Goal: Information Seeking & Learning: Learn about a topic

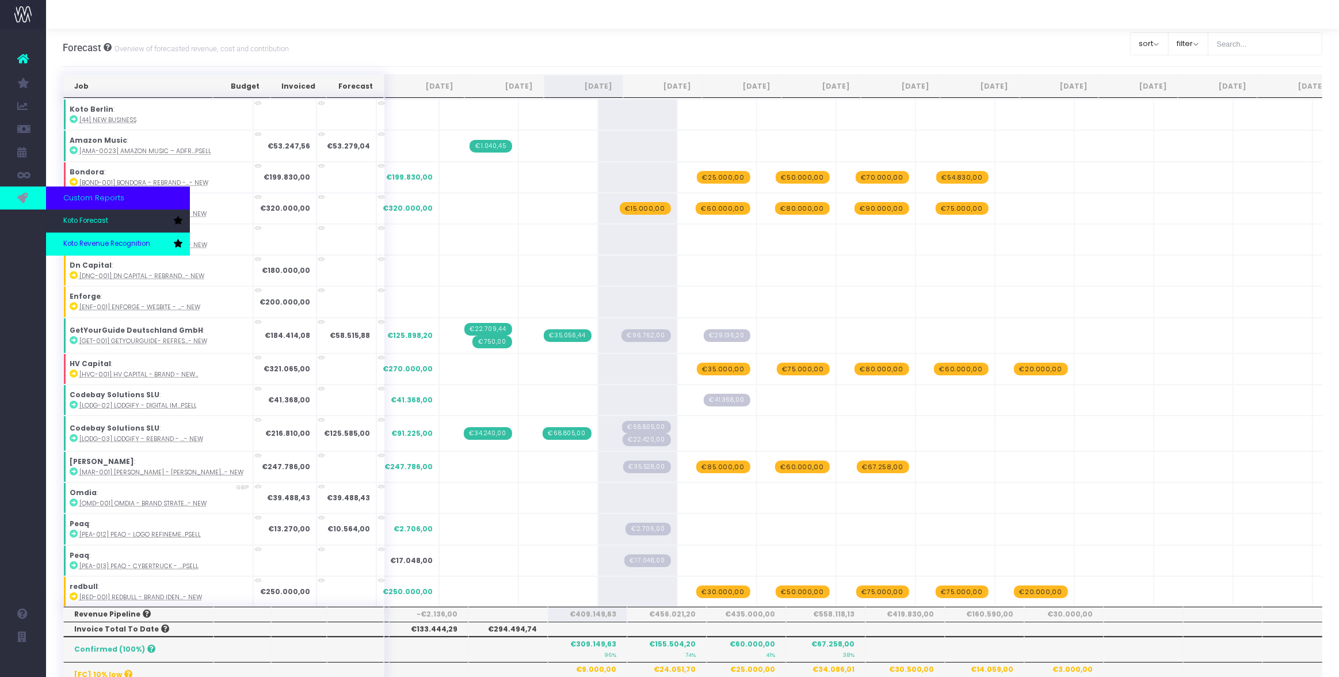
click at [121, 241] on span "Koto Revenue Recognition" at bounding box center [106, 244] width 87 height 10
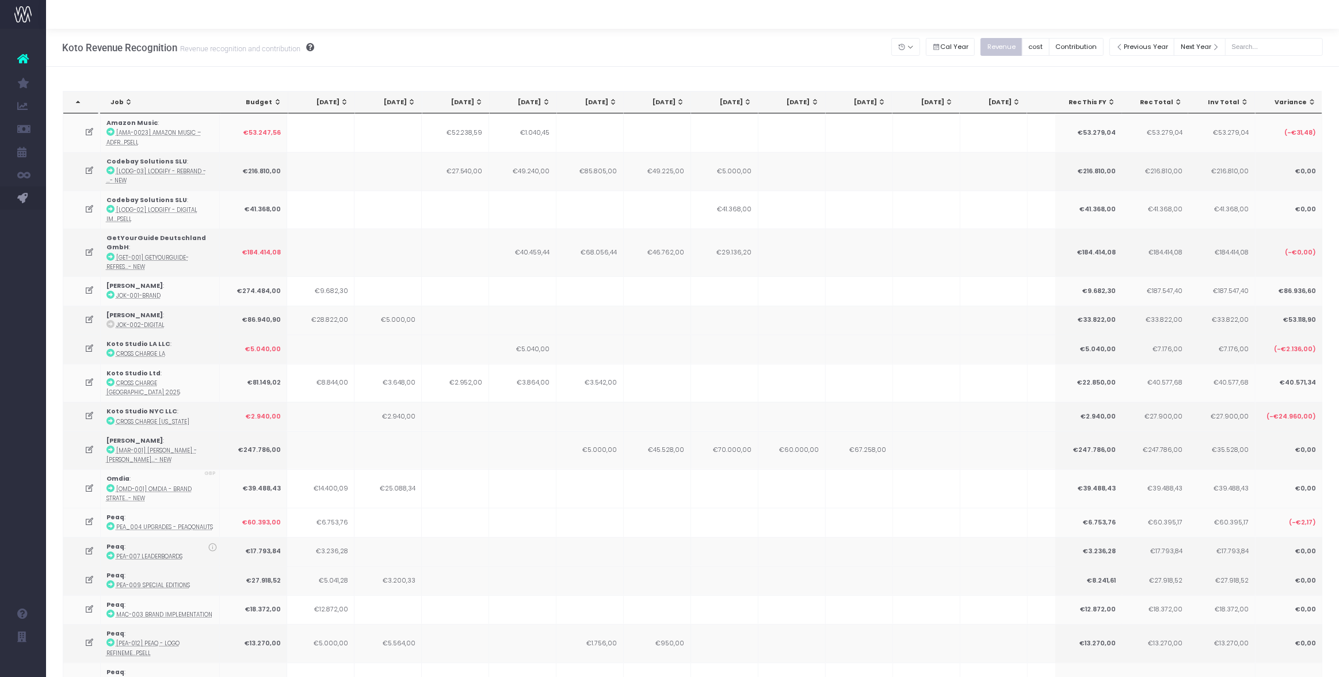
drag, startPoint x: 1100, startPoint y: 67, endPoint x: 1114, endPoint y: 65, distance: 14.0
click at [1152, 48] on button "Previous Year" at bounding box center [1142, 47] width 66 height 18
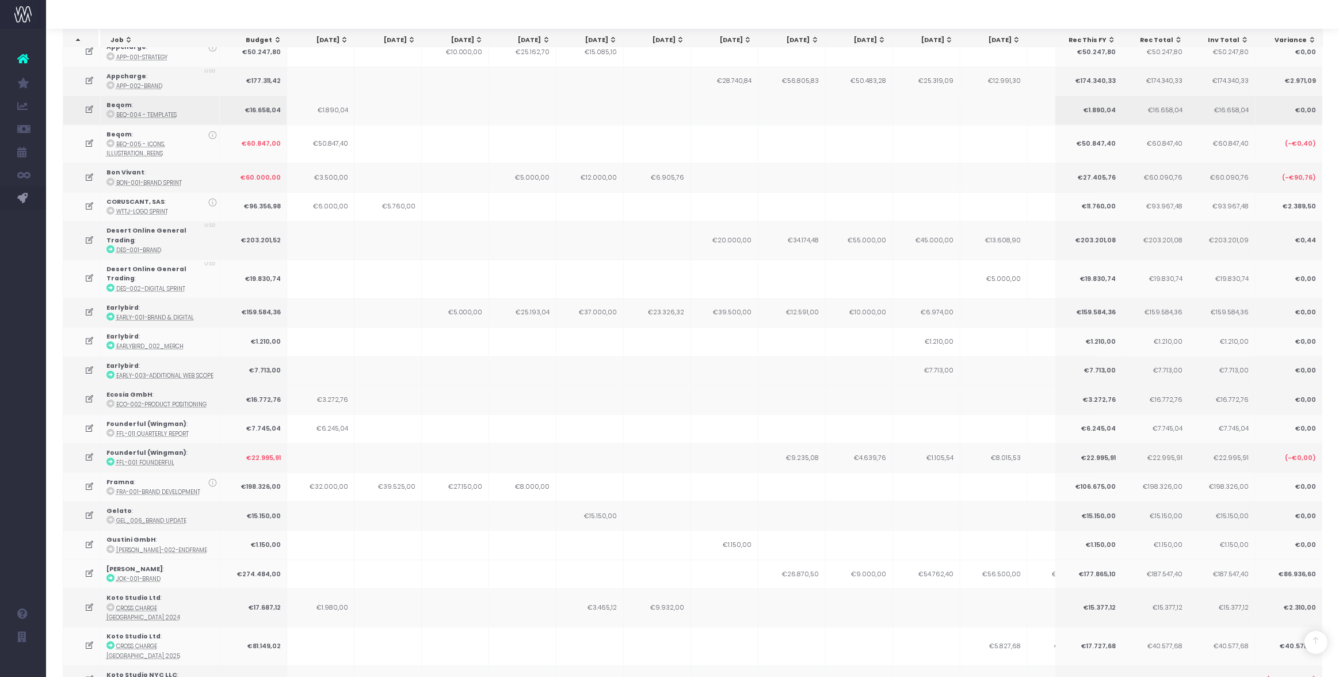
scroll to position [376, 0]
click at [87, 234] on icon at bounding box center [90, 239] width 10 height 10
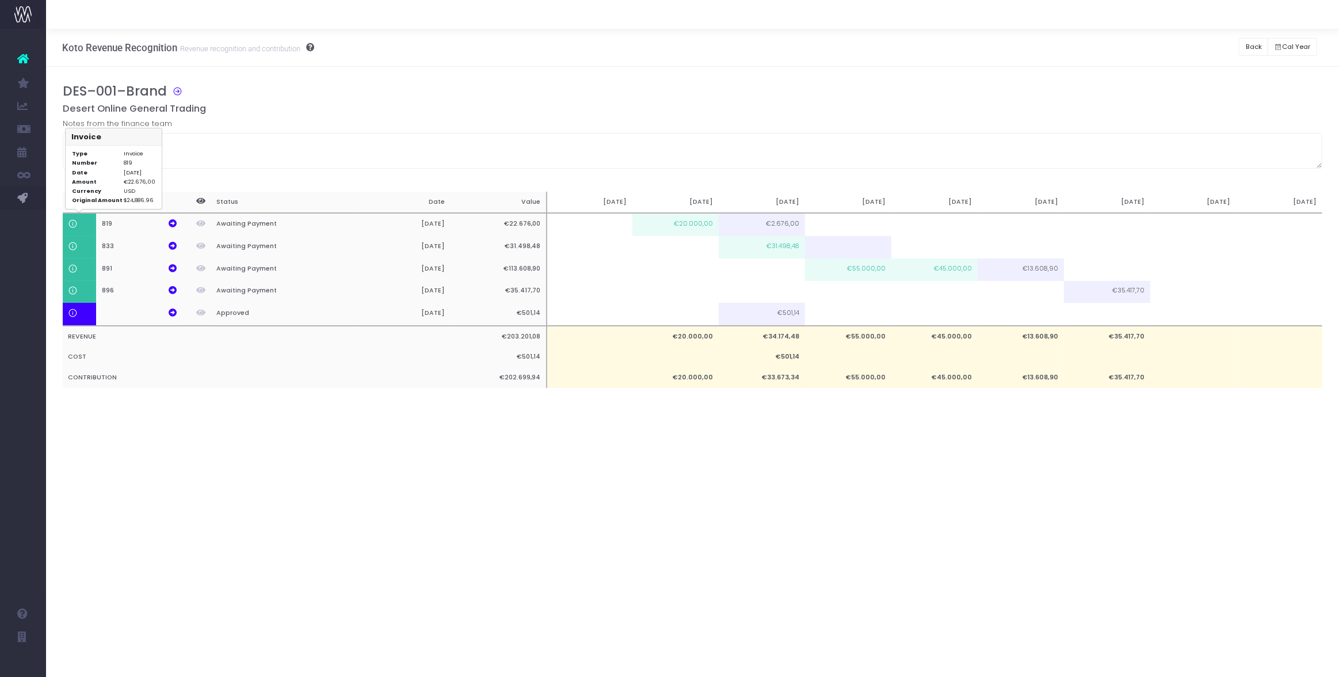
scroll to position [0, 0]
click at [175, 223] on icon at bounding box center [173, 223] width 8 height 8
click at [170, 244] on icon at bounding box center [173, 246] width 8 height 8
click at [171, 267] on icon at bounding box center [173, 268] width 8 height 8
click at [167, 289] on th "896" at bounding box center [139, 292] width 86 height 22
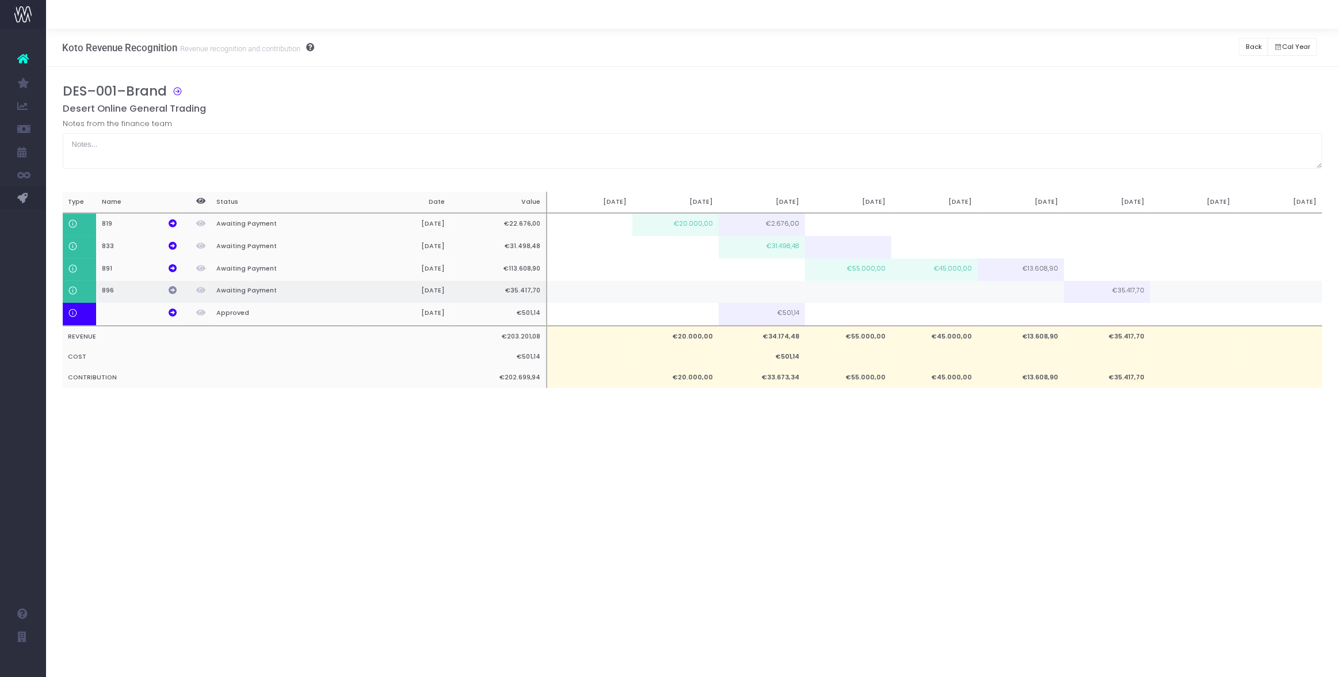
click at [174, 288] on icon at bounding box center [173, 290] width 8 height 8
click at [1243, 48] on button "Back" at bounding box center [1253, 47] width 29 height 18
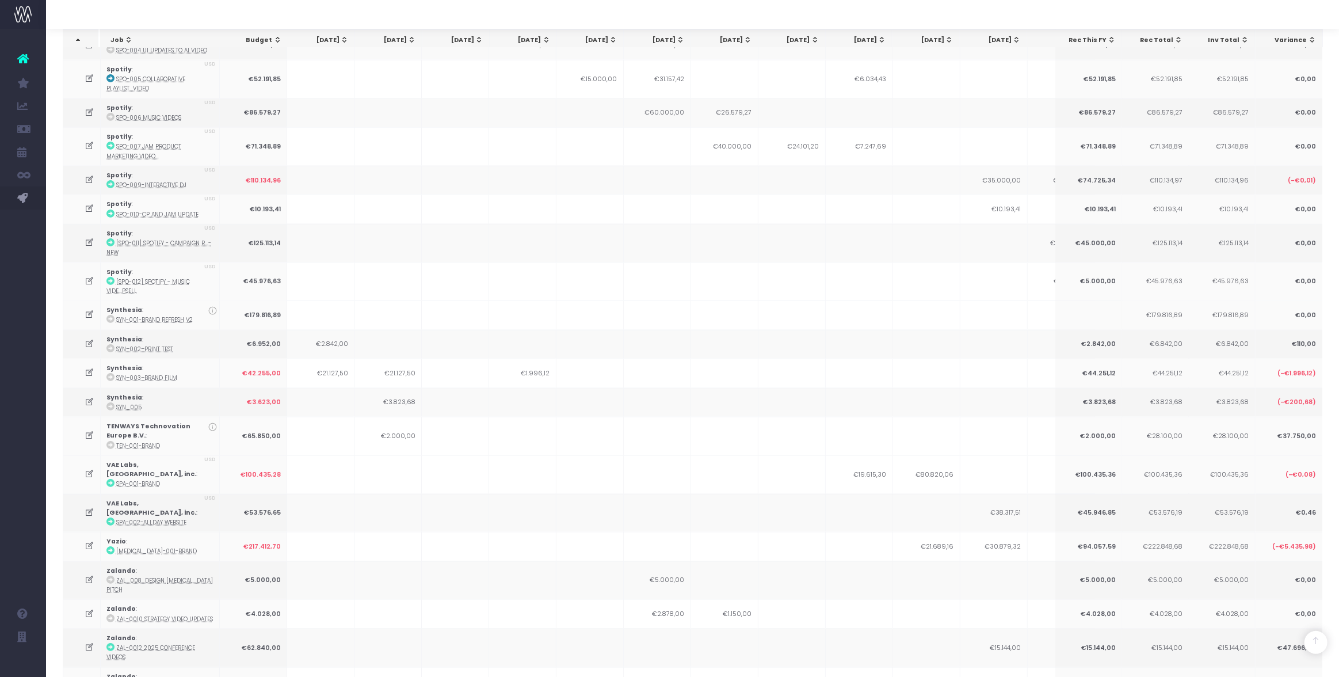
scroll to position [1756, 0]
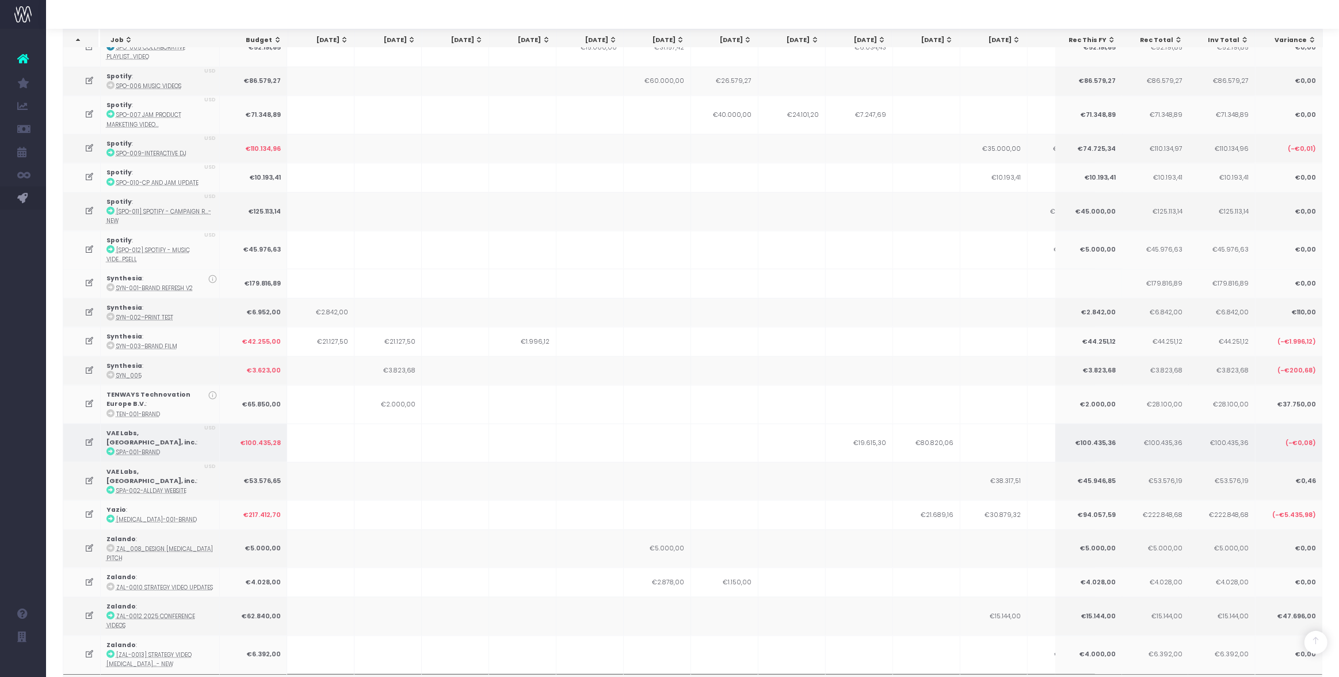
click at [87, 437] on icon at bounding box center [90, 442] width 10 height 10
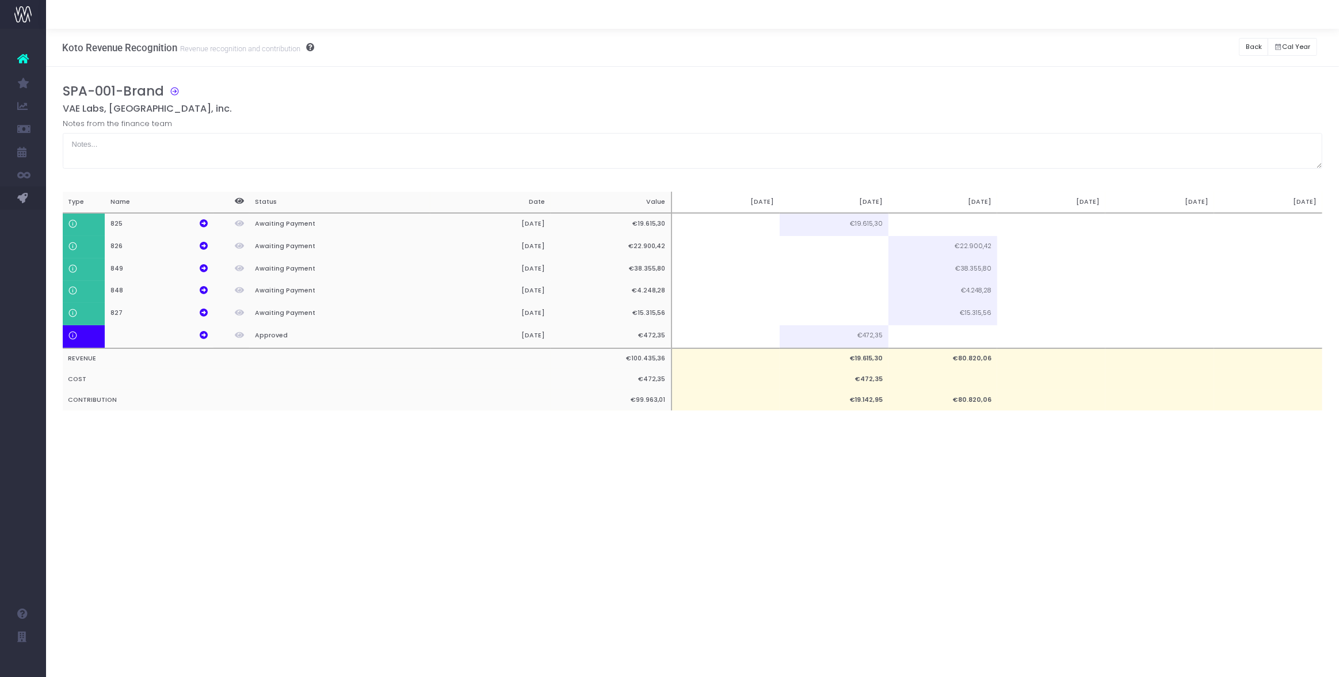
scroll to position [0, 0]
click at [204, 221] on icon at bounding box center [204, 223] width 8 height 8
click at [201, 242] on icon at bounding box center [204, 246] width 8 height 8
click at [207, 268] on icon at bounding box center [204, 268] width 8 height 8
click at [200, 292] on icon at bounding box center [204, 290] width 8 height 8
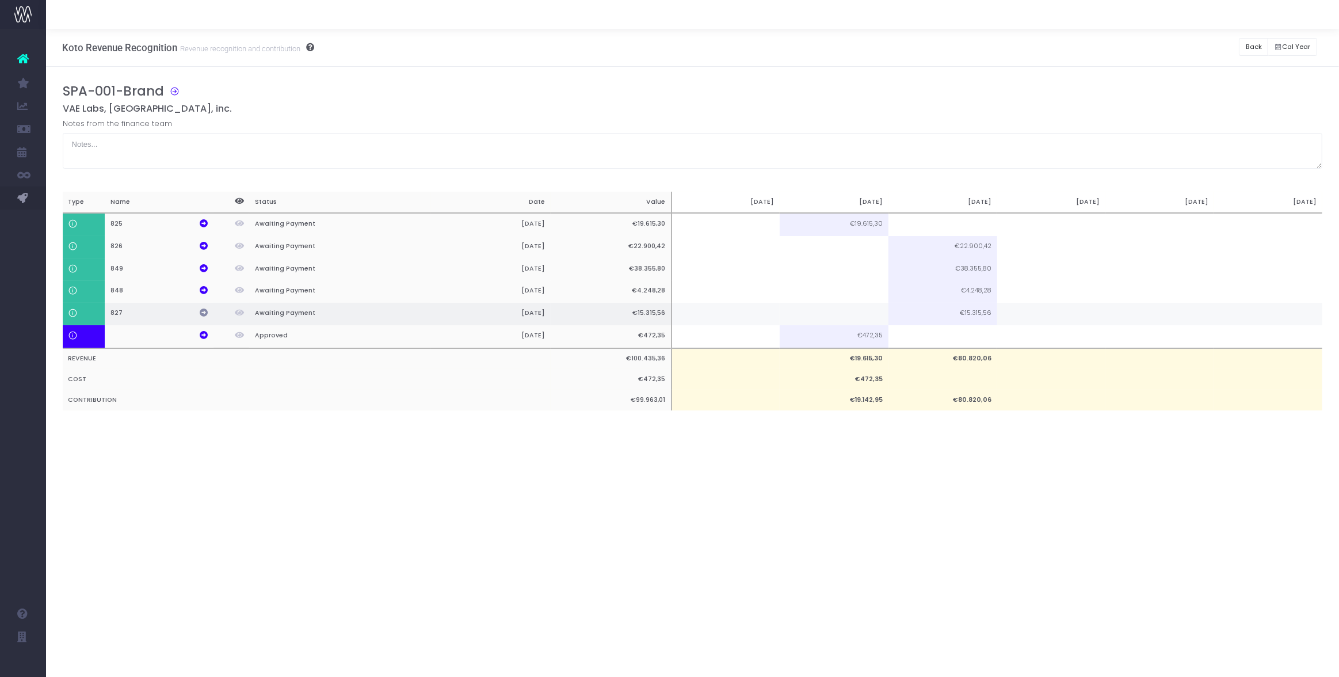
click at [203, 311] on icon at bounding box center [204, 312] width 8 height 8
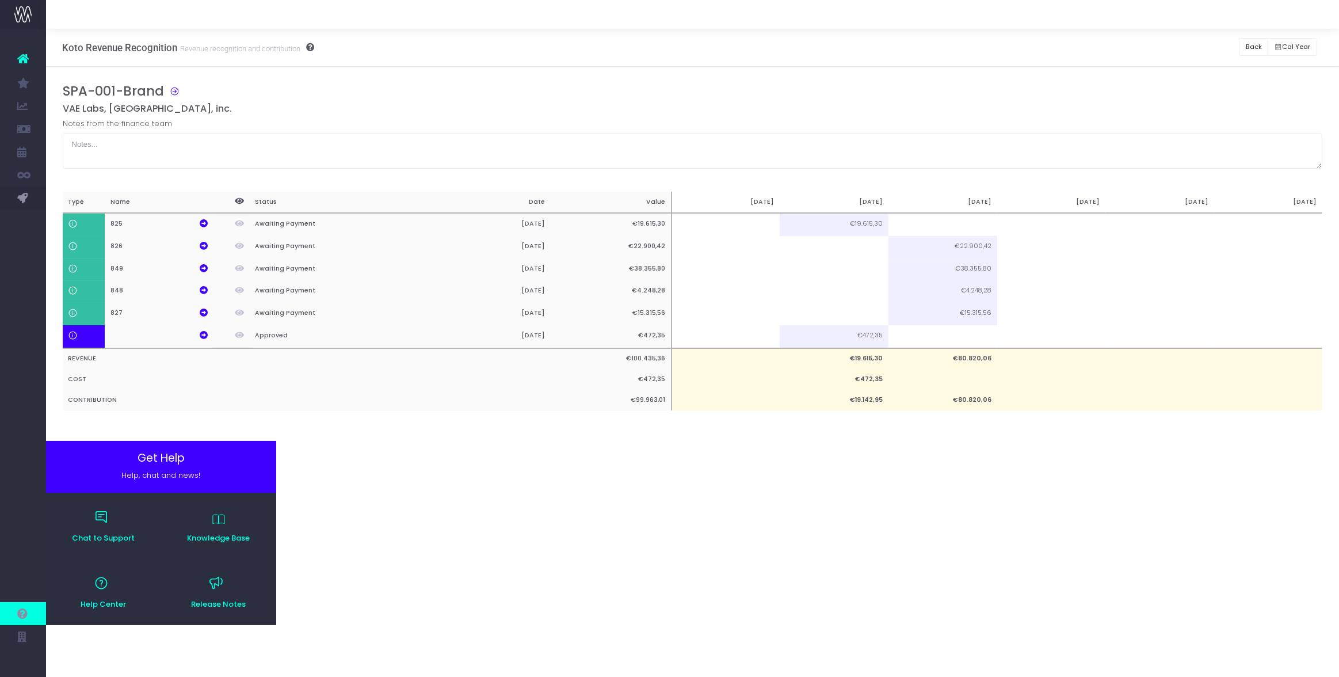
click at [106, 557] on div "Koto Revenue Recognition Revenue recognition and contribution Back Hide history…" at bounding box center [692, 353] width 1293 height 648
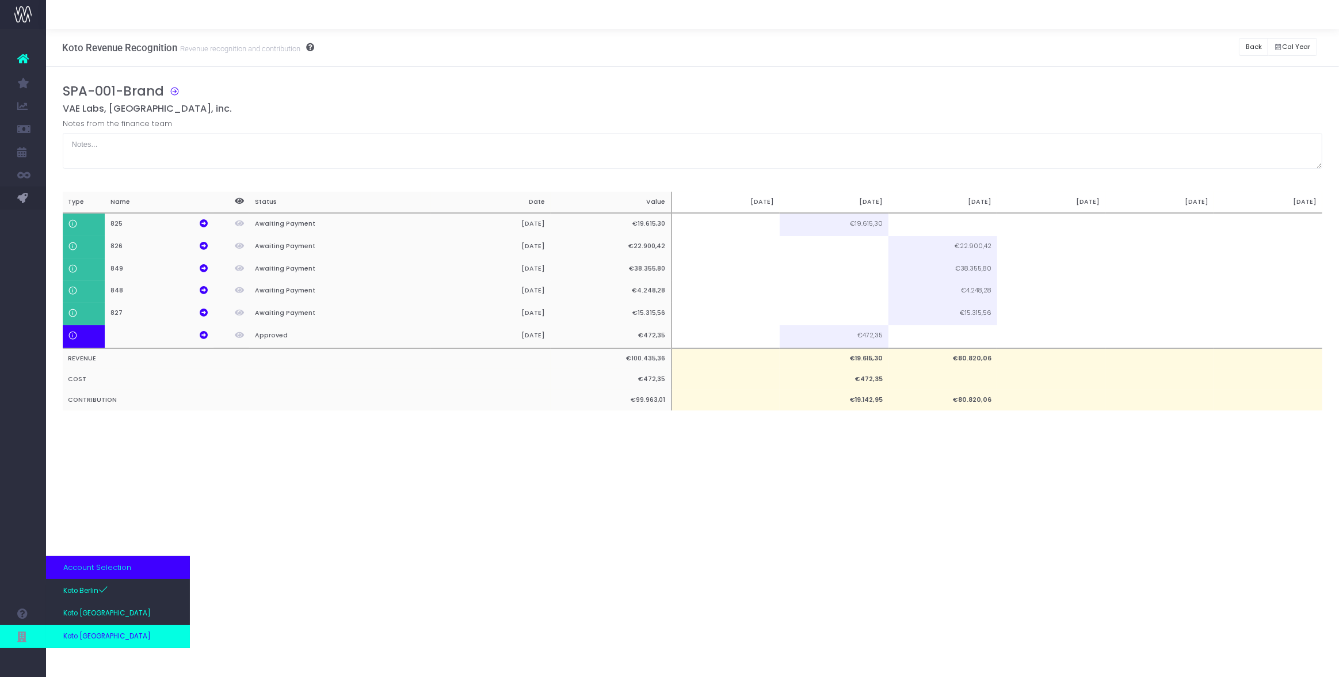
click at [114, 640] on link "Koto [GEOGRAPHIC_DATA]" at bounding box center [118, 636] width 144 height 23
